Goal: Transaction & Acquisition: Purchase product/service

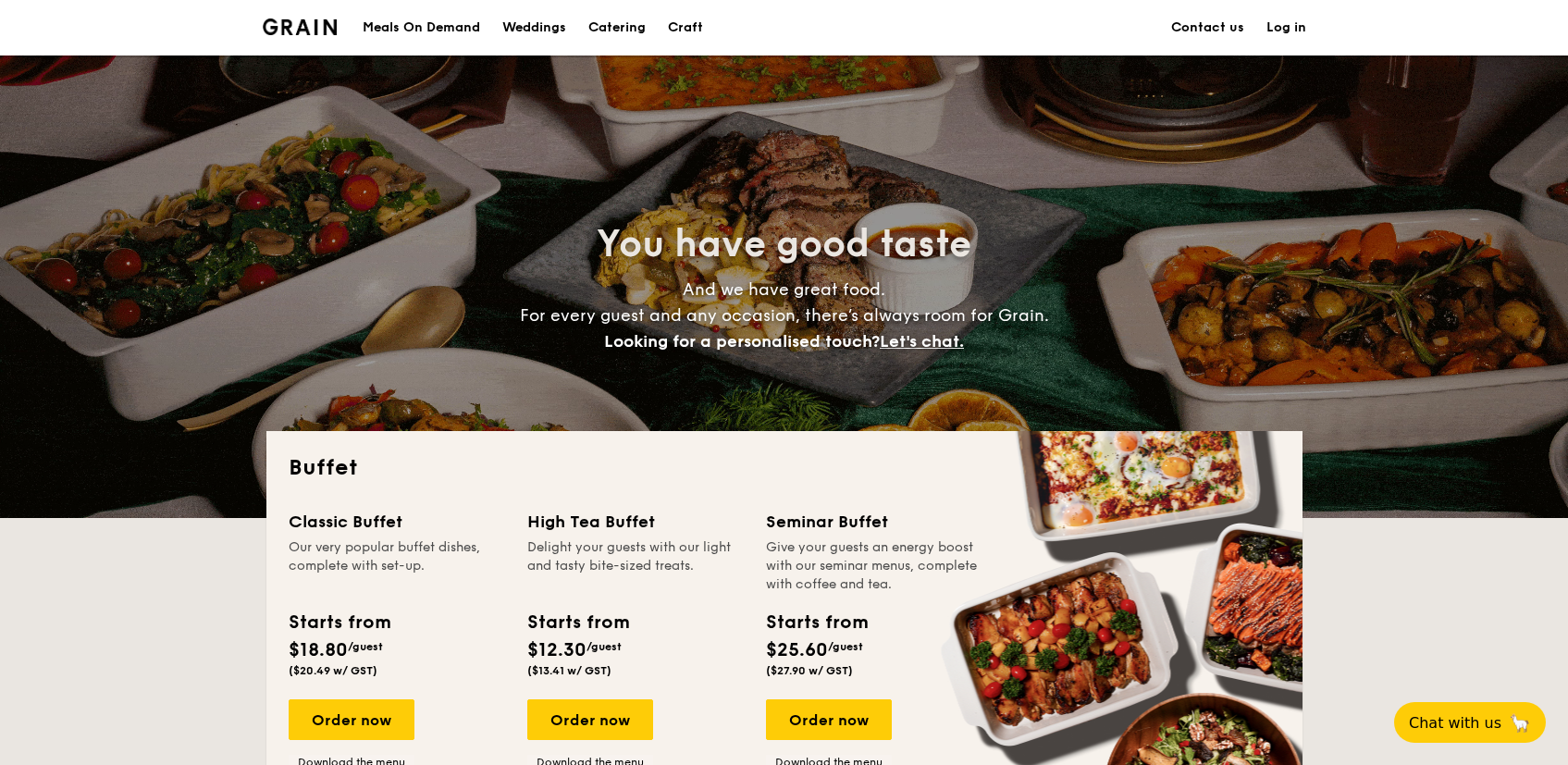
click at [466, 30] on div "Meals On Demand" at bounding box center [421, 28] width 118 height 56
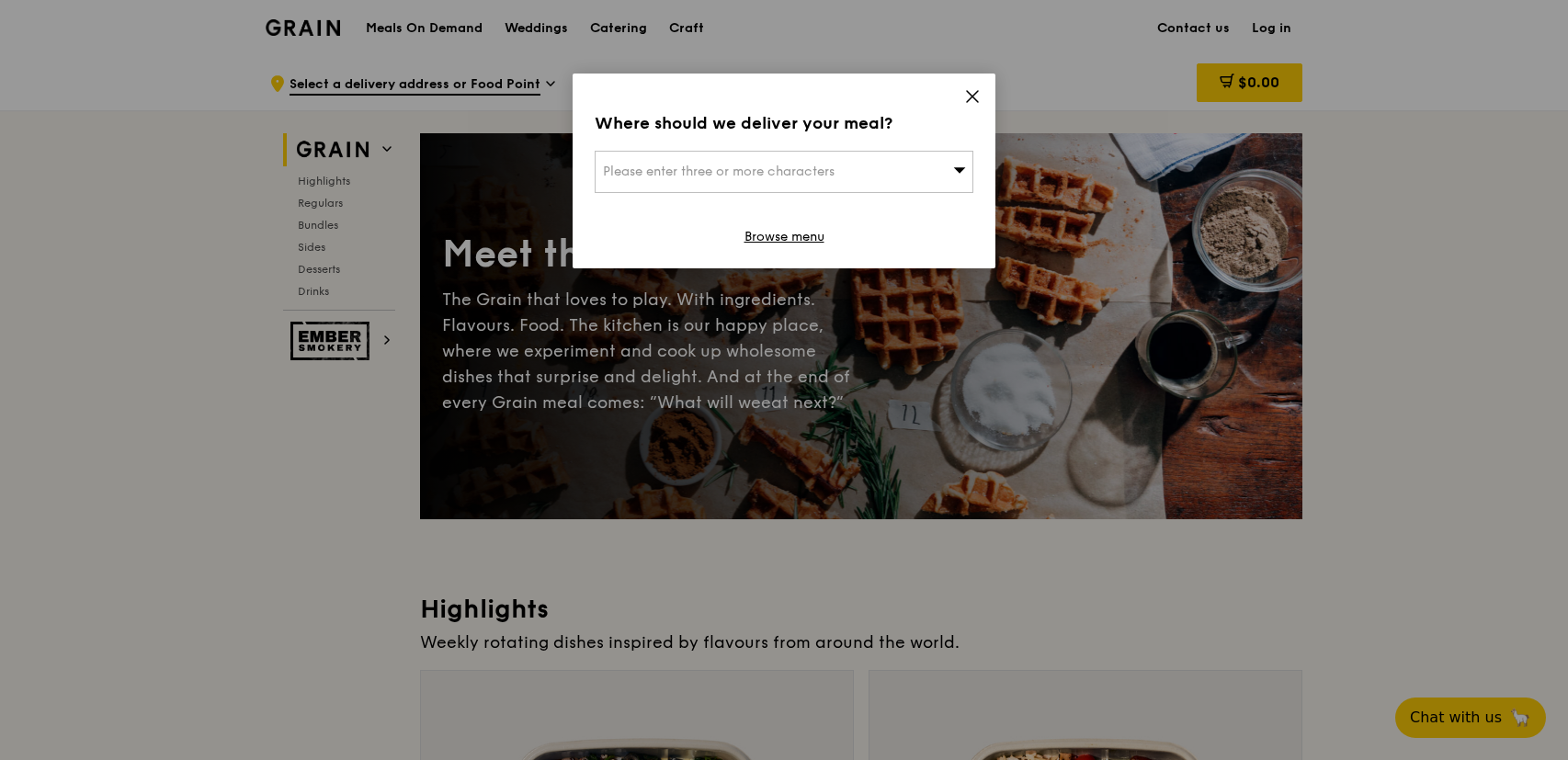
click at [914, 166] on div "Please enter three or more characters" at bounding box center [784, 171] width 378 height 42
click at [973, 86] on div "Where should we deliver your meal? Please enter three or more characters Please…" at bounding box center [784, 170] width 423 height 195
click at [973, 90] on icon at bounding box center [972, 96] width 16 height 16
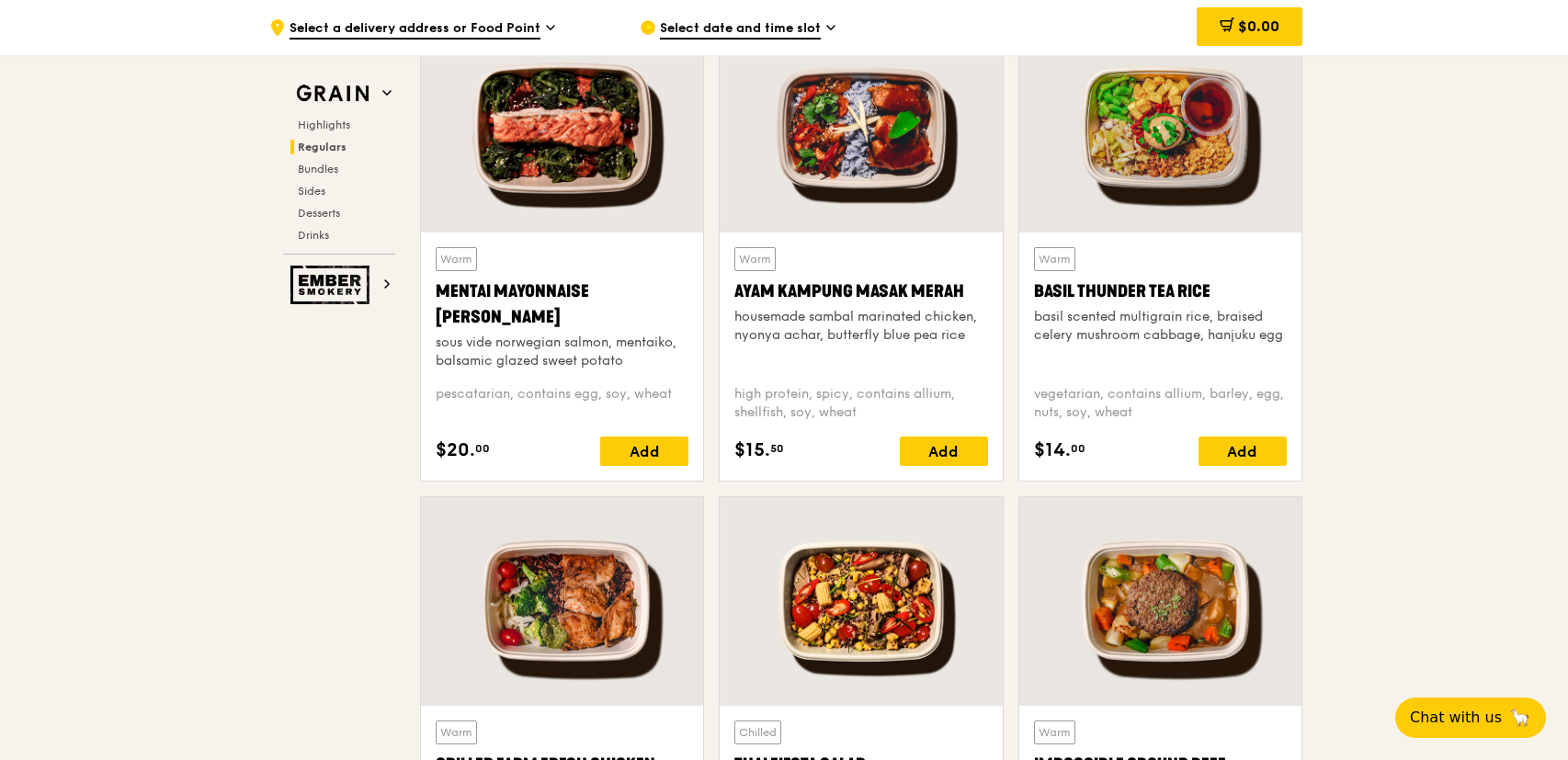
scroll to position [1498, 0]
